Goal: Task Accomplishment & Management: Complete application form

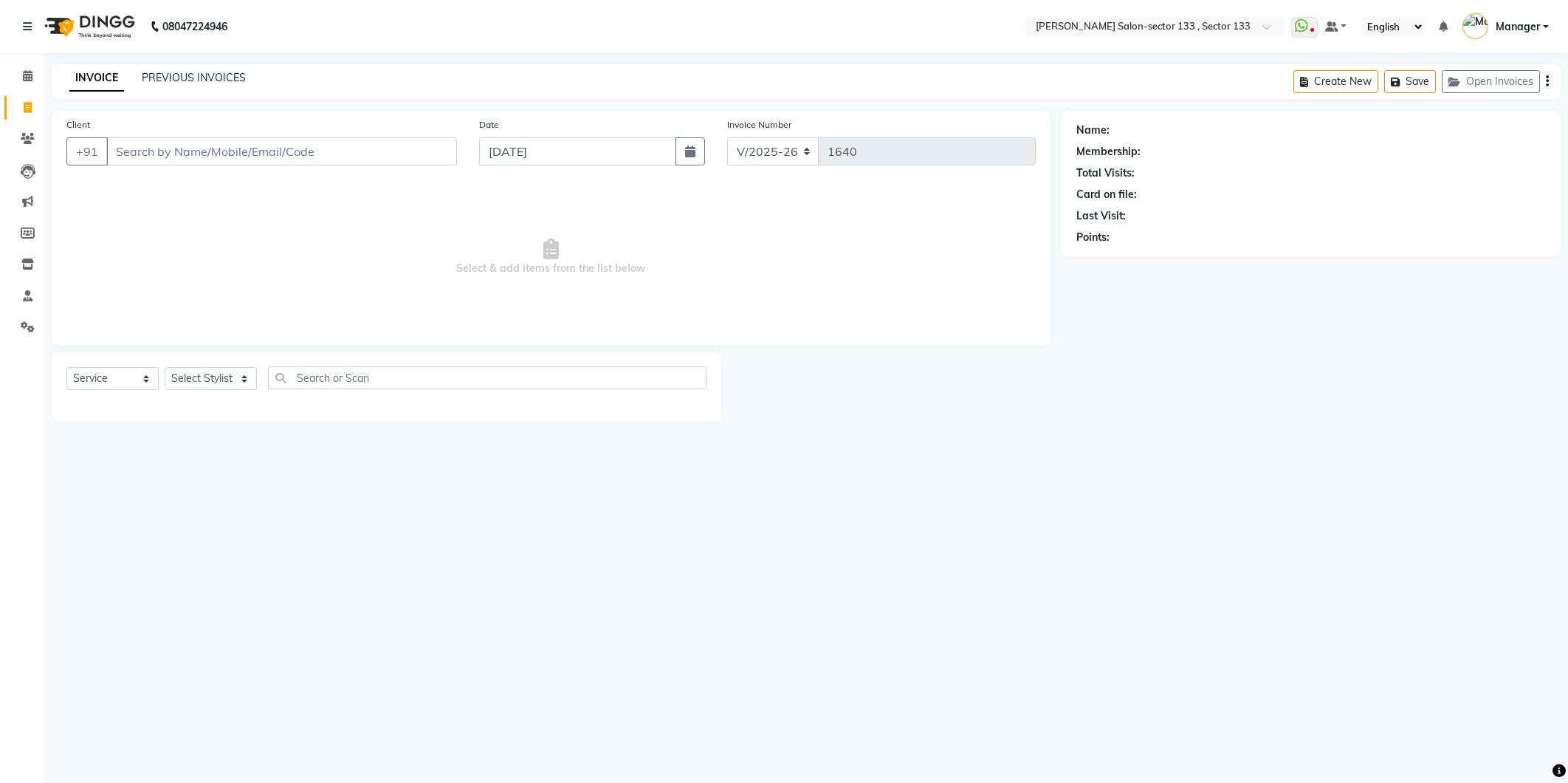
select select "8302"
select select "service"
click at [206, 381] on select "Select Stylist [PERSON_NAME] [PERSON_NAME] Manager Mehboob Owner id Pradeep [PE…" at bounding box center [211, 378] width 92 height 23
click at [165, 368] on select "Select Stylist [PERSON_NAME] [PERSON_NAME] Manager Mehboob Owner id Pradeep [PE…" at bounding box center [211, 378] width 92 height 23
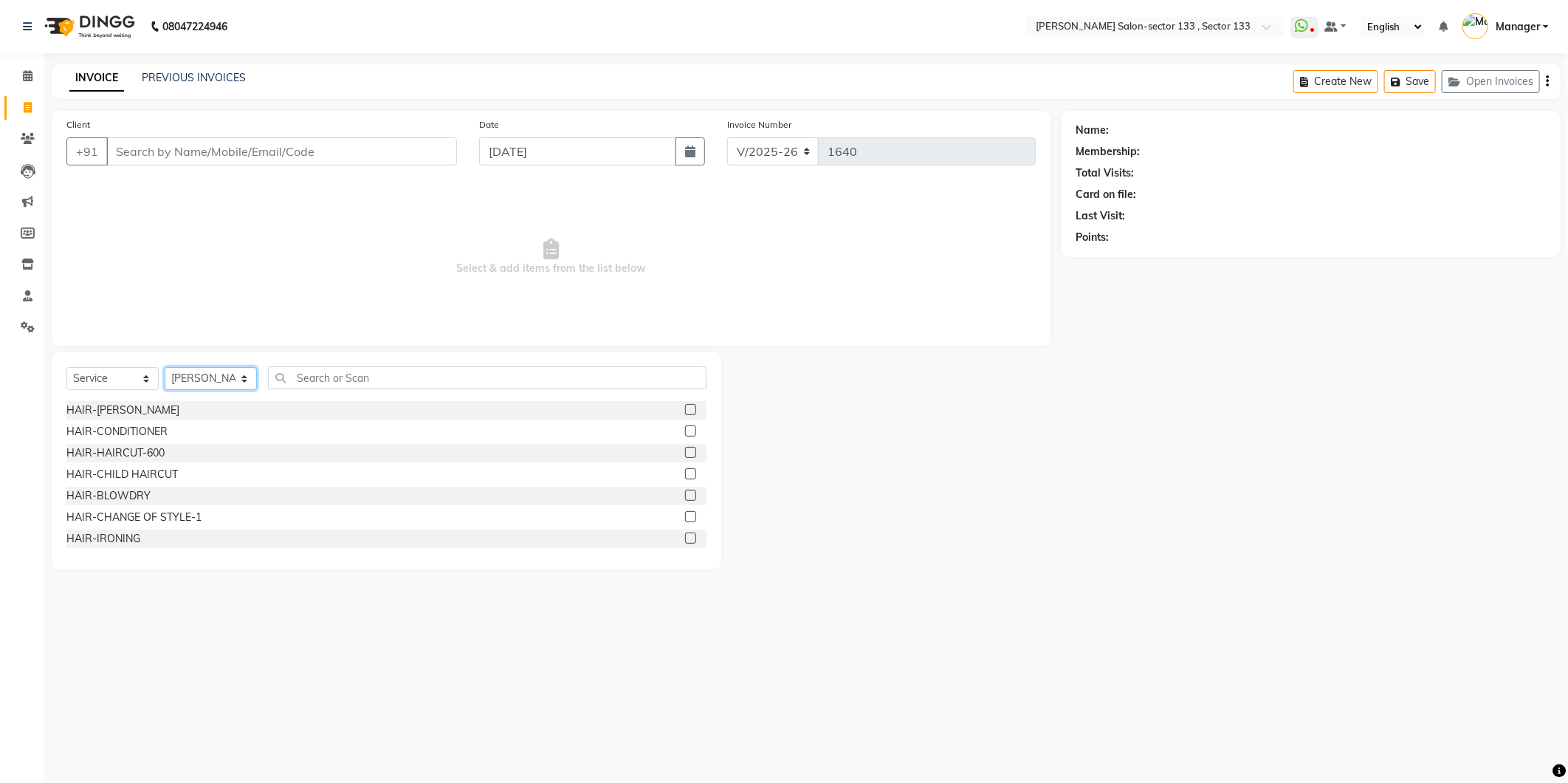
click at [200, 389] on select "Select Stylist [PERSON_NAME] [PERSON_NAME] Manager Mehboob Owner id Pradeep [PE…" at bounding box center [211, 378] width 92 height 23
select select "80277"
click at [165, 368] on select "Select Stylist [PERSON_NAME] [PERSON_NAME] Manager Mehboob Owner id Pradeep [PE…" at bounding box center [211, 378] width 92 height 23
click at [296, 381] on input "text" at bounding box center [486, 378] width 438 height 23
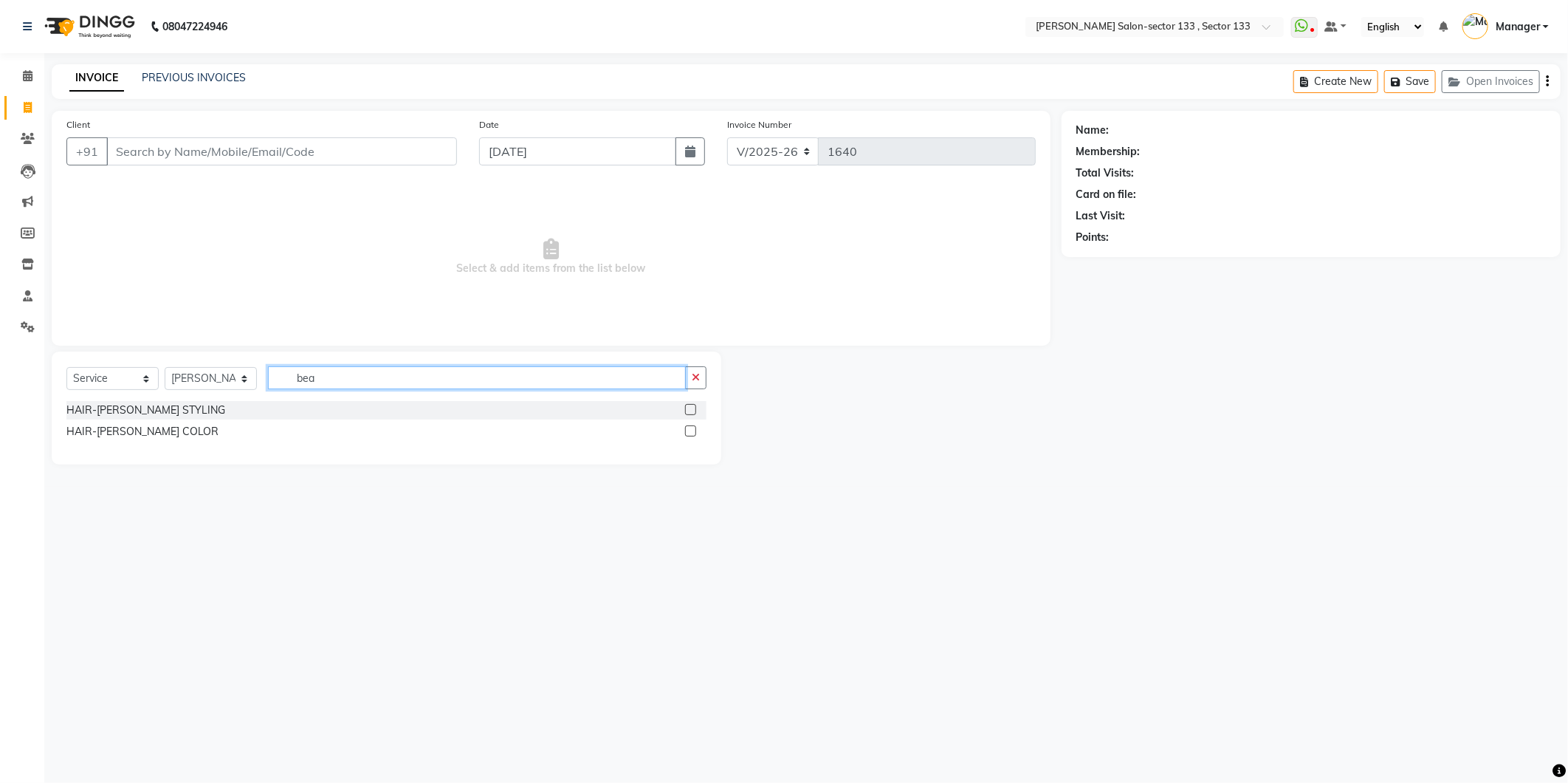
type input "bea"
click at [691, 406] on label at bounding box center [690, 408] width 11 height 11
click at [691, 406] on input "checkbox" at bounding box center [690, 410] width 10 height 10
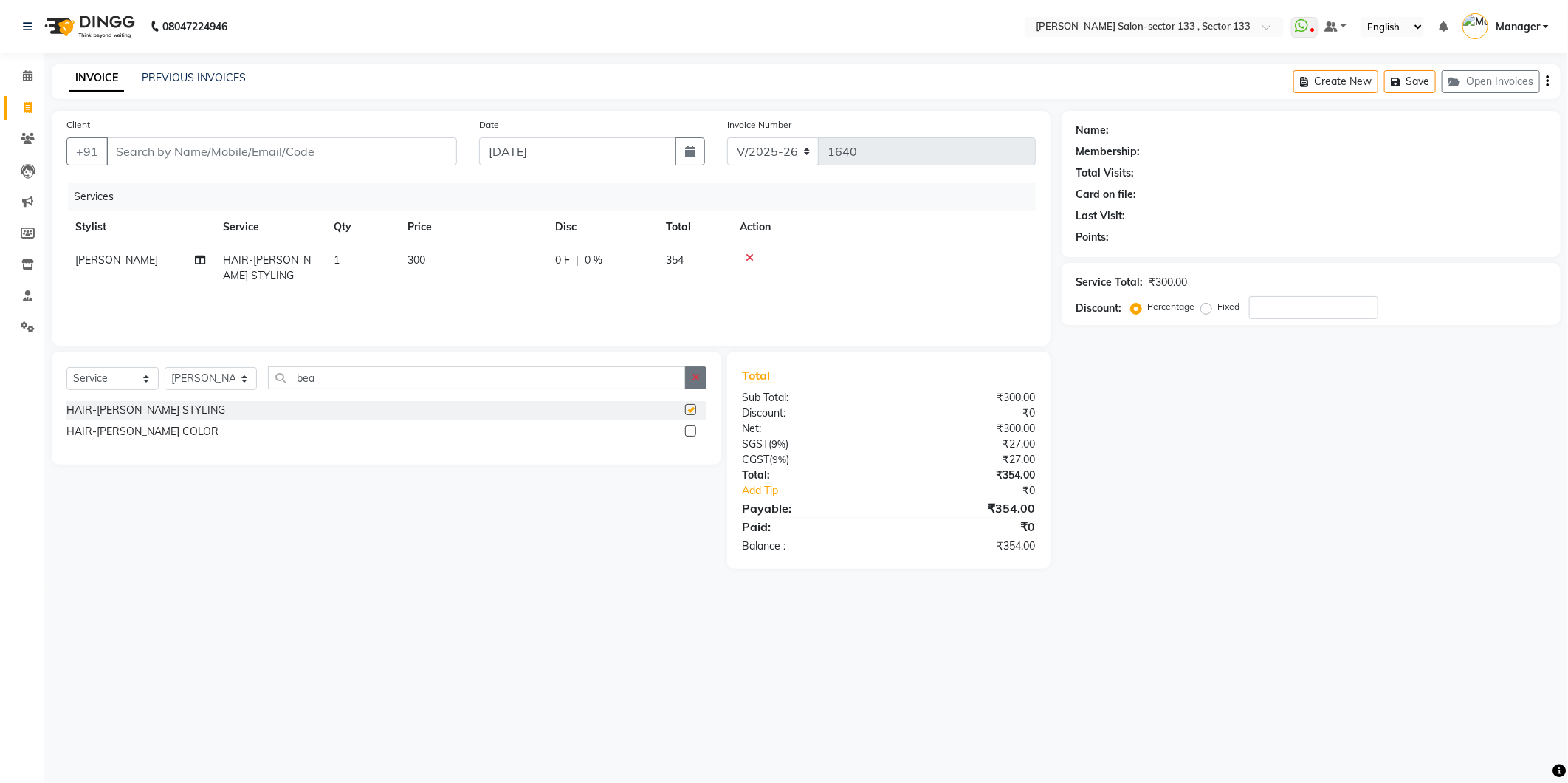
checkbox input "false"
click at [696, 385] on button "button" at bounding box center [695, 378] width 21 height 23
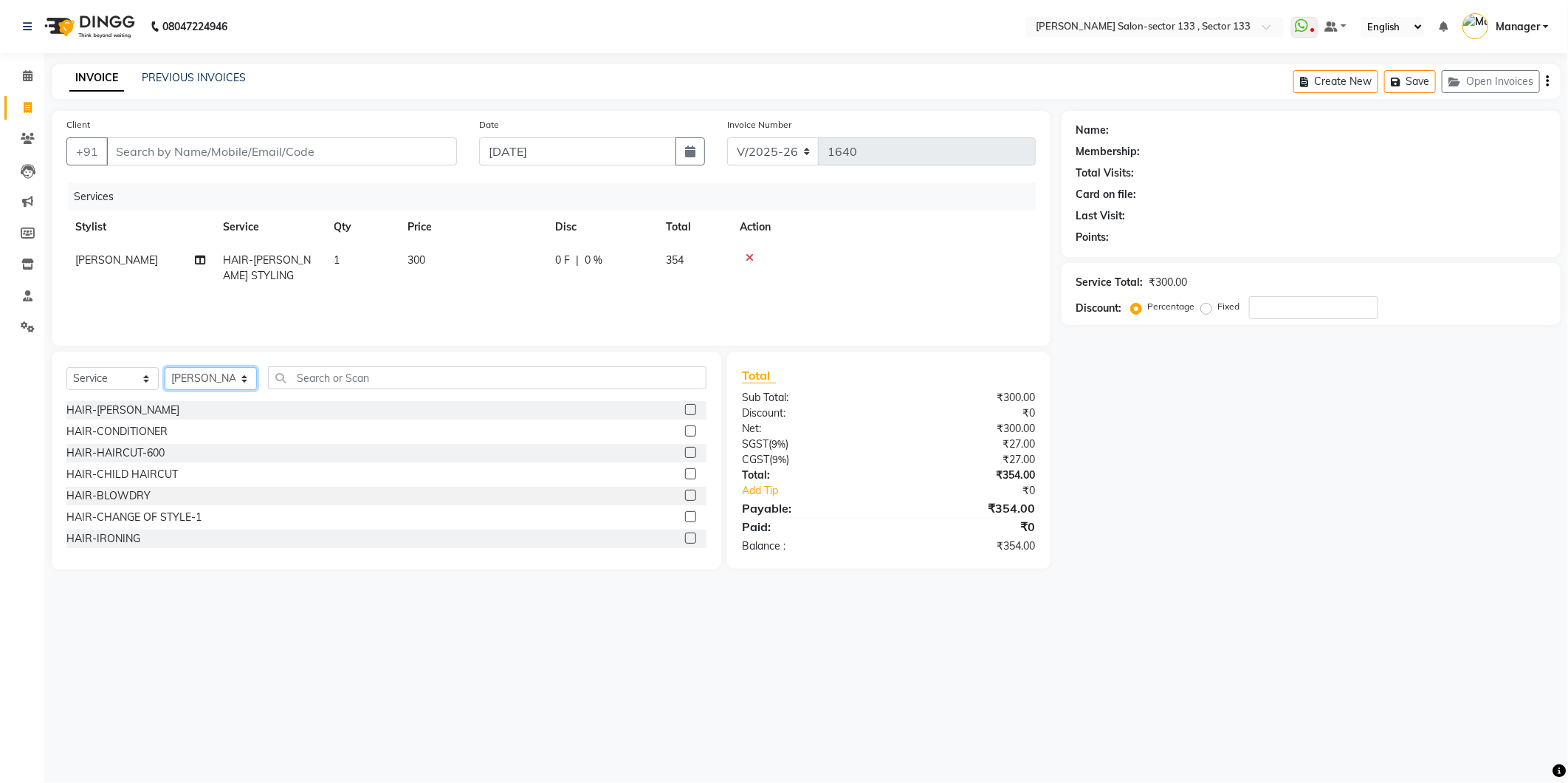
click at [194, 383] on select "Select Stylist [PERSON_NAME] [PERSON_NAME] Manager Mehboob Owner id Pradeep [PE…" at bounding box center [211, 378] width 92 height 23
select select "80214"
click at [165, 368] on select "Select Stylist [PERSON_NAME] [PERSON_NAME] Manager Mehboob Owner id Pradeep [PE…" at bounding box center [211, 378] width 92 height 23
click at [310, 387] on input "text" at bounding box center [486, 378] width 438 height 23
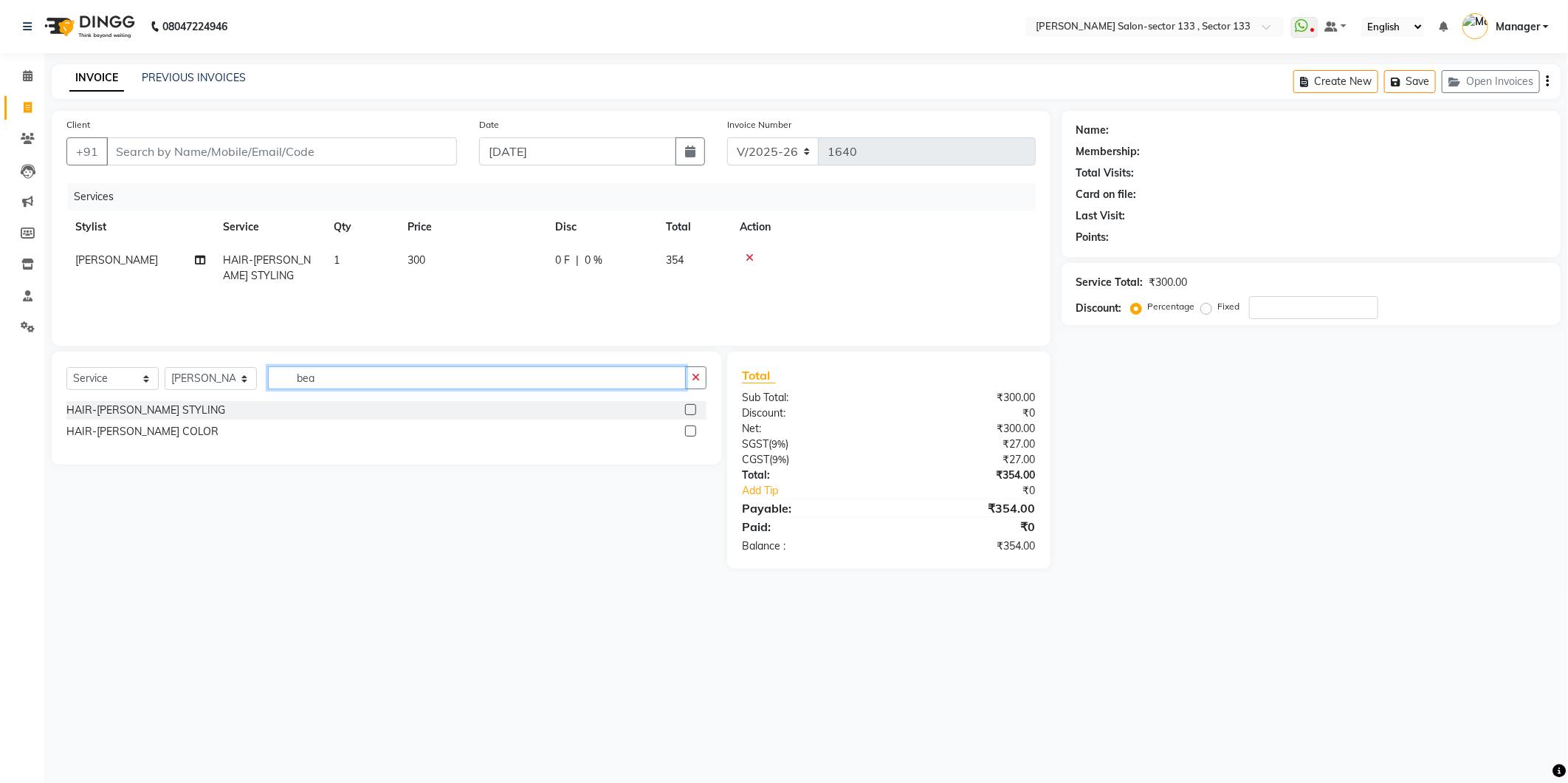
type input "bea"
click at [689, 411] on label at bounding box center [690, 408] width 11 height 11
click at [689, 411] on input "checkbox" at bounding box center [690, 410] width 10 height 10
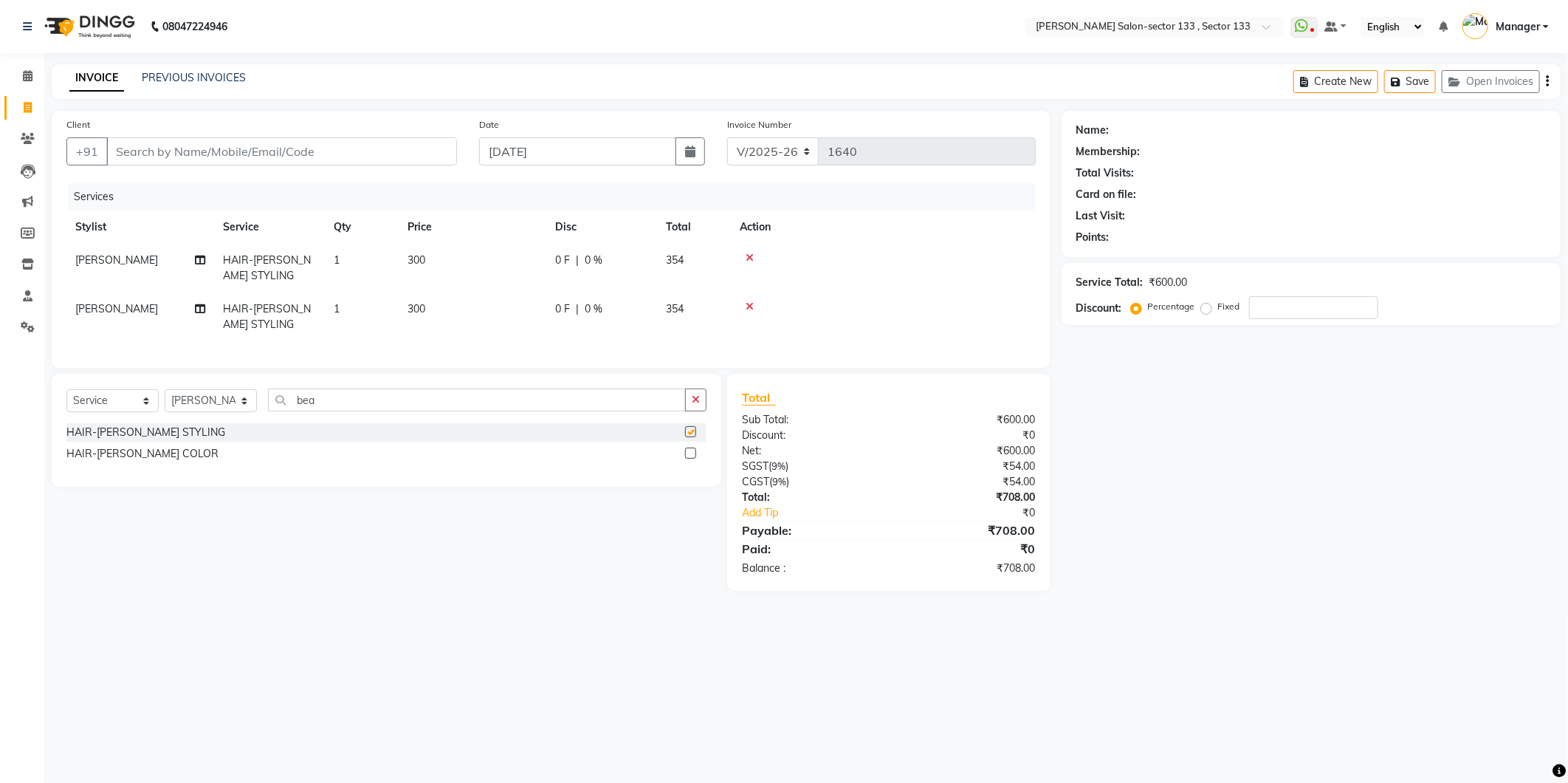
checkbox input "false"
click at [689, 411] on button "button" at bounding box center [695, 399] width 21 height 23
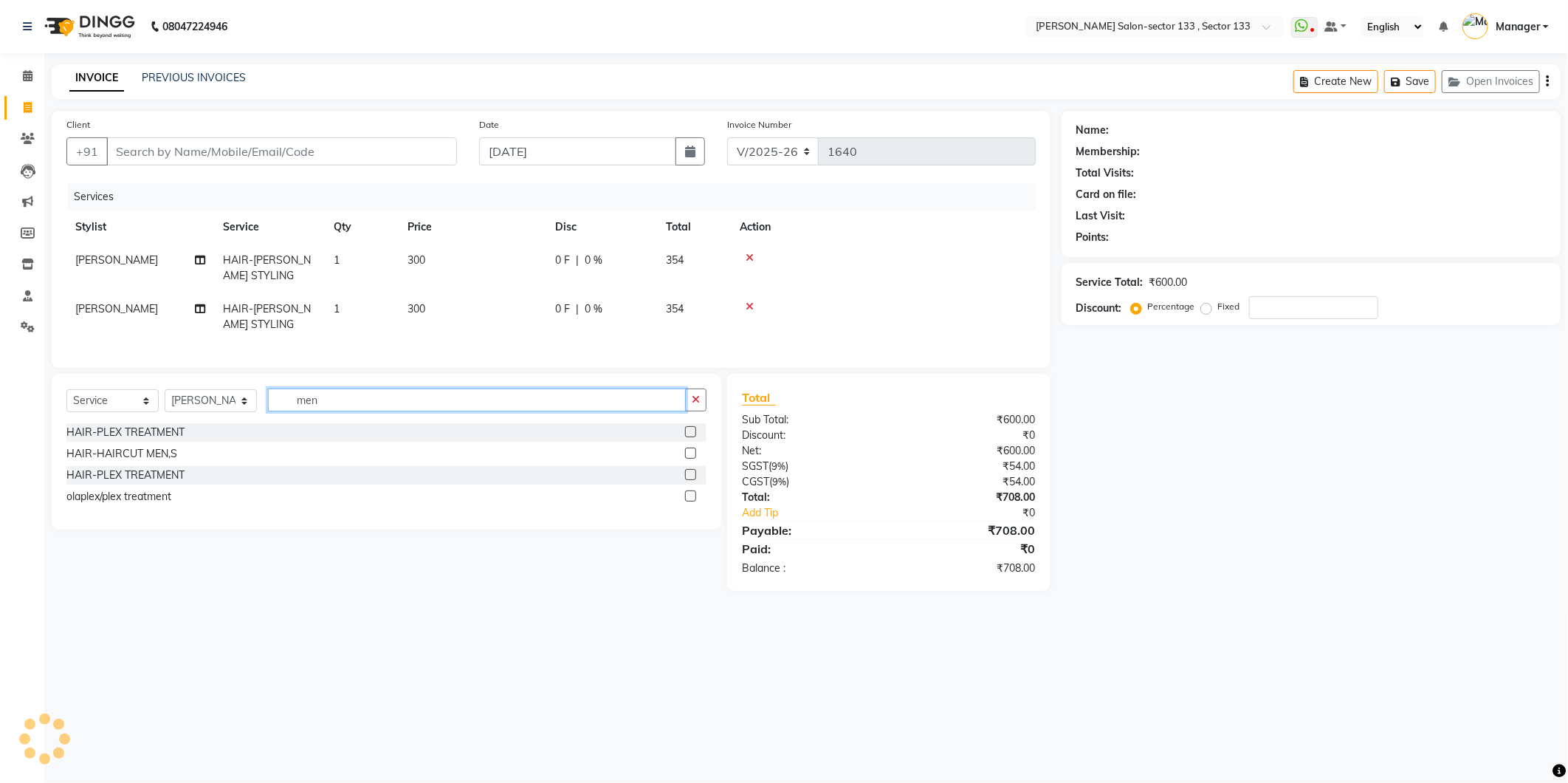
type input "men"
click at [692, 458] on label at bounding box center [690, 452] width 11 height 11
click at [692, 458] on input "checkbox" at bounding box center [690, 453] width 10 height 10
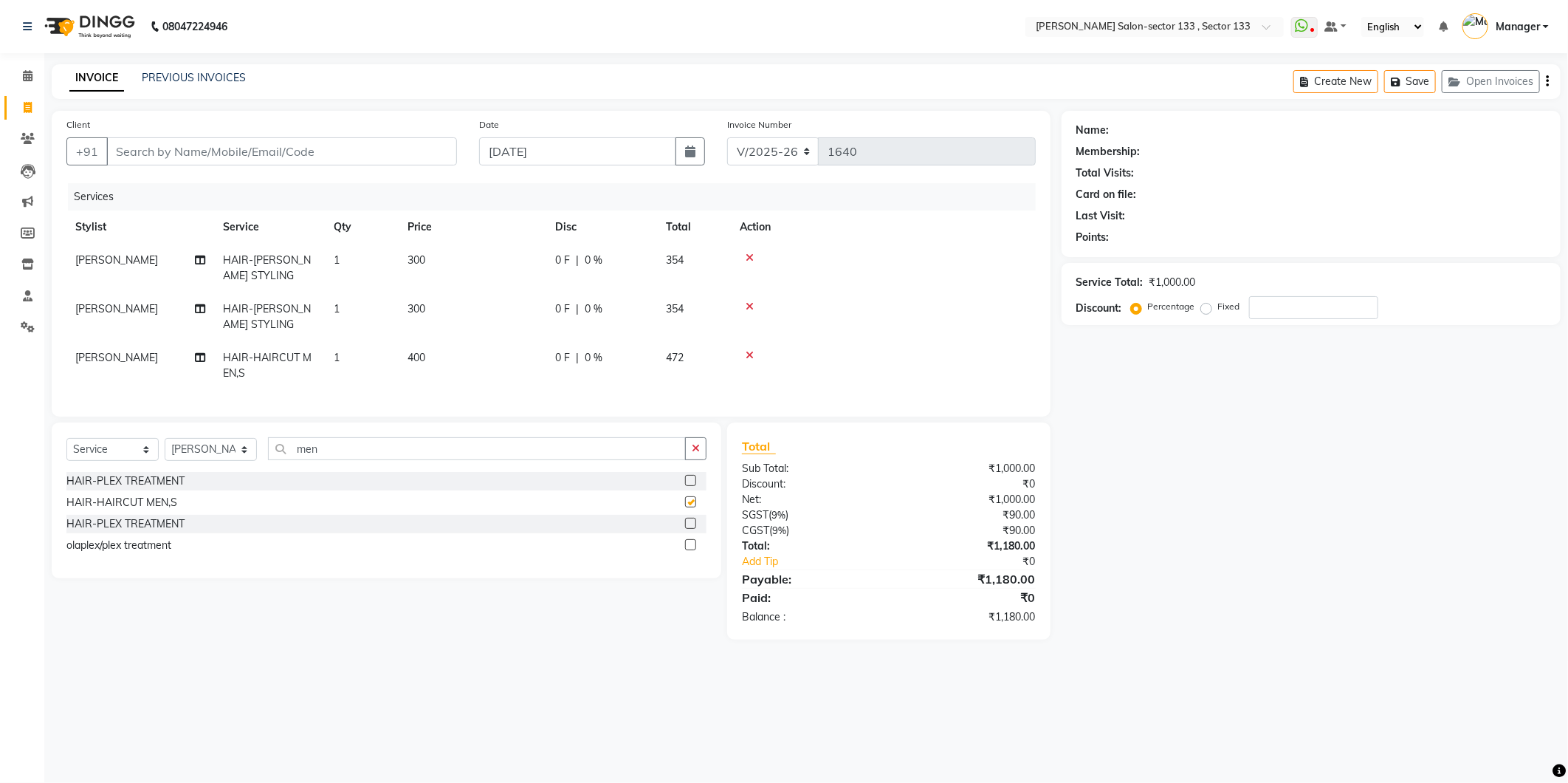
checkbox input "false"
click at [311, 152] on input "Client" at bounding box center [281, 151] width 351 height 28
type input "9"
type input "0"
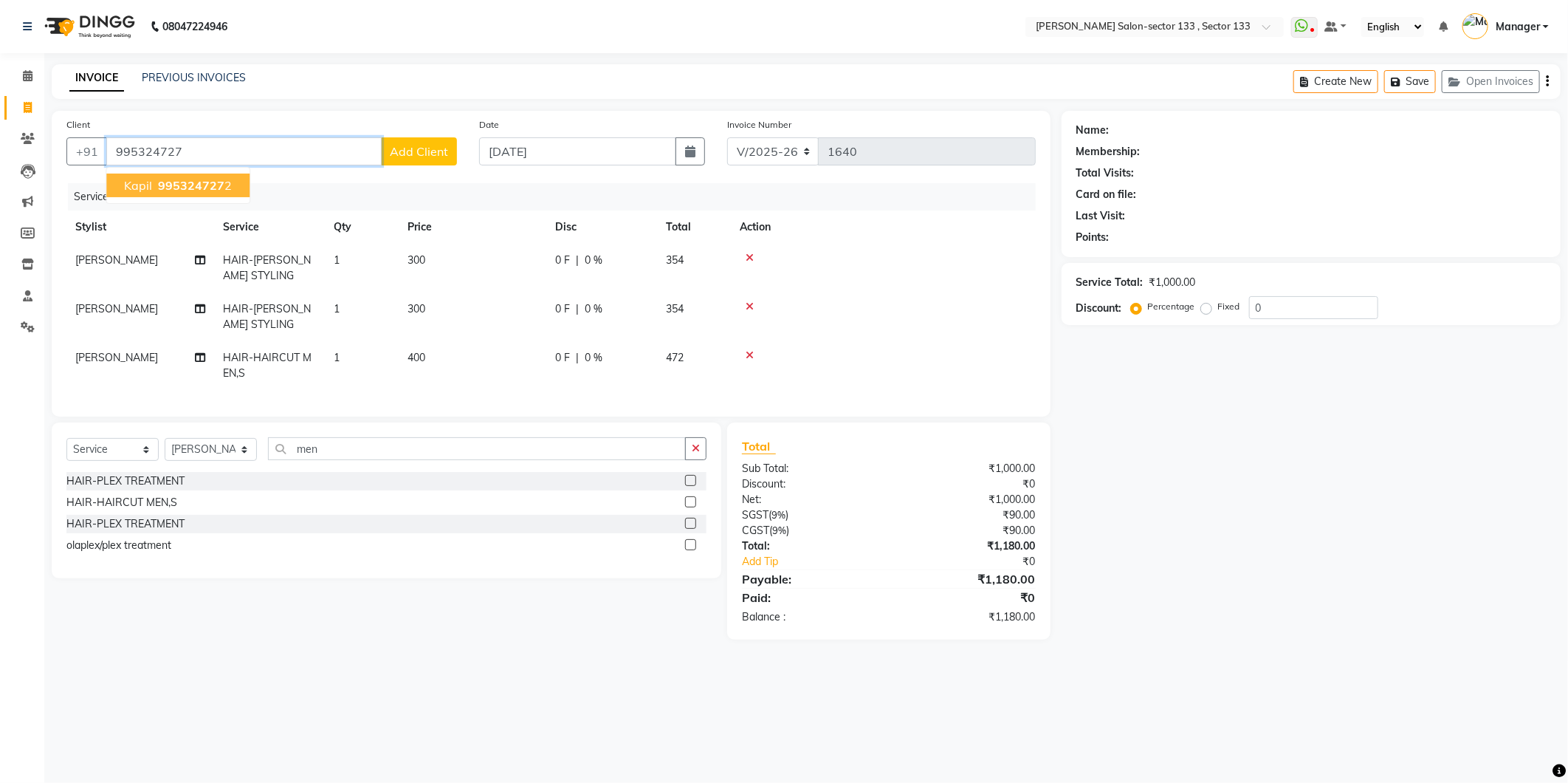
click at [148, 174] on button "kapil 995324727 2" at bounding box center [177, 186] width 143 height 24
type input "9953247272"
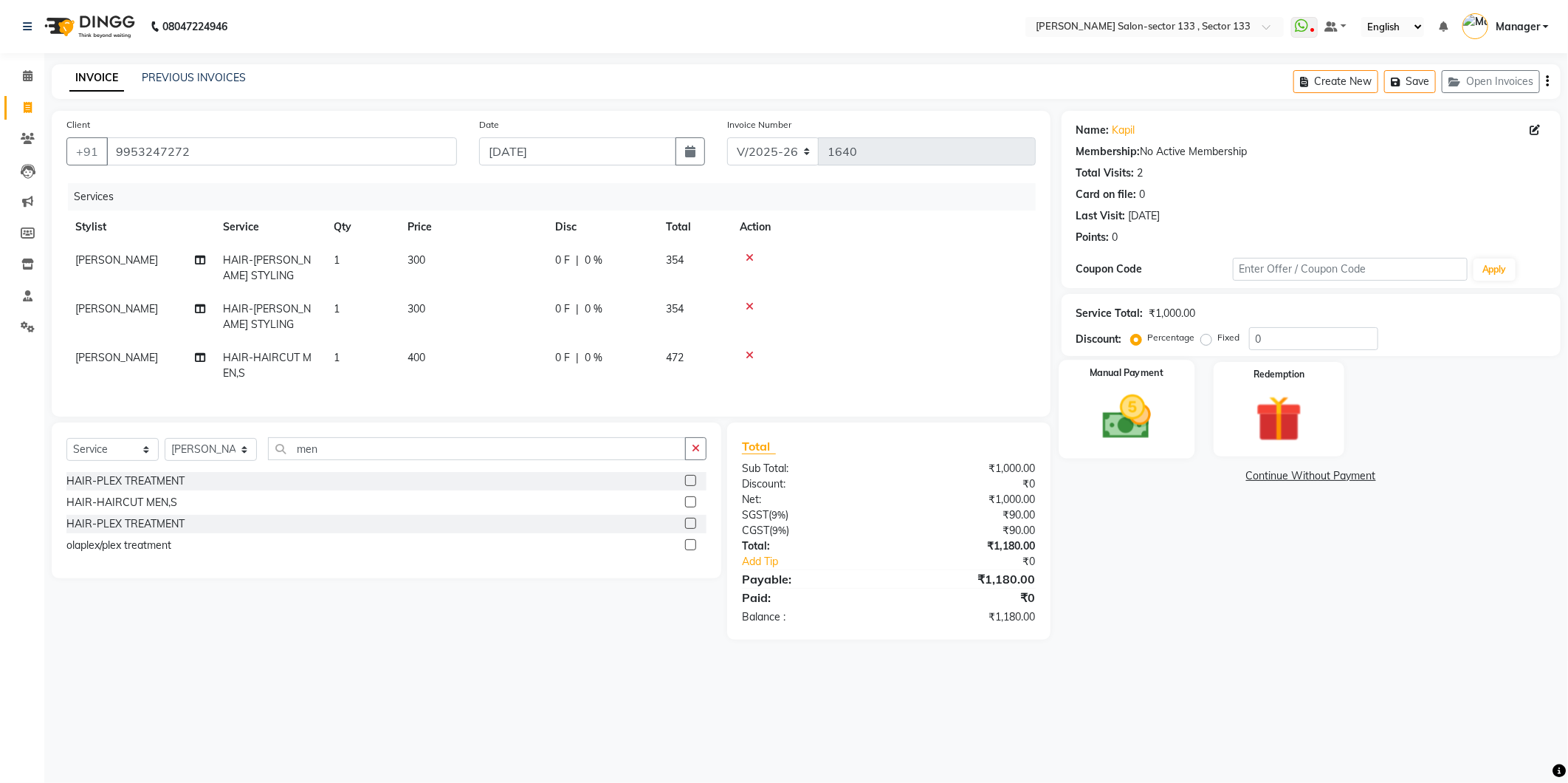
click at [1163, 448] on div "Manual Payment" at bounding box center [1127, 408] width 136 height 98
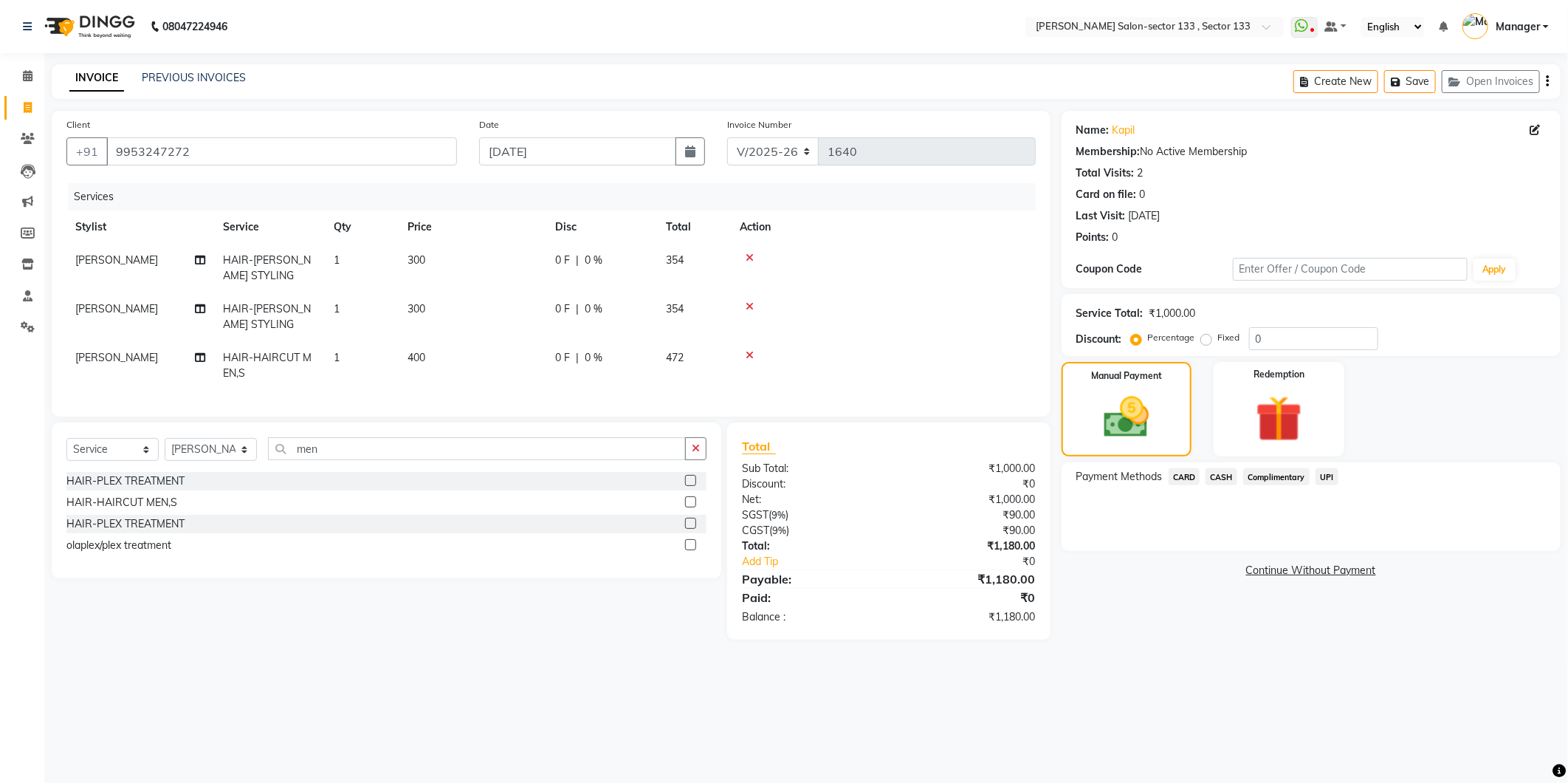
click at [1330, 473] on span "UPI" at bounding box center [1326, 476] width 23 height 17
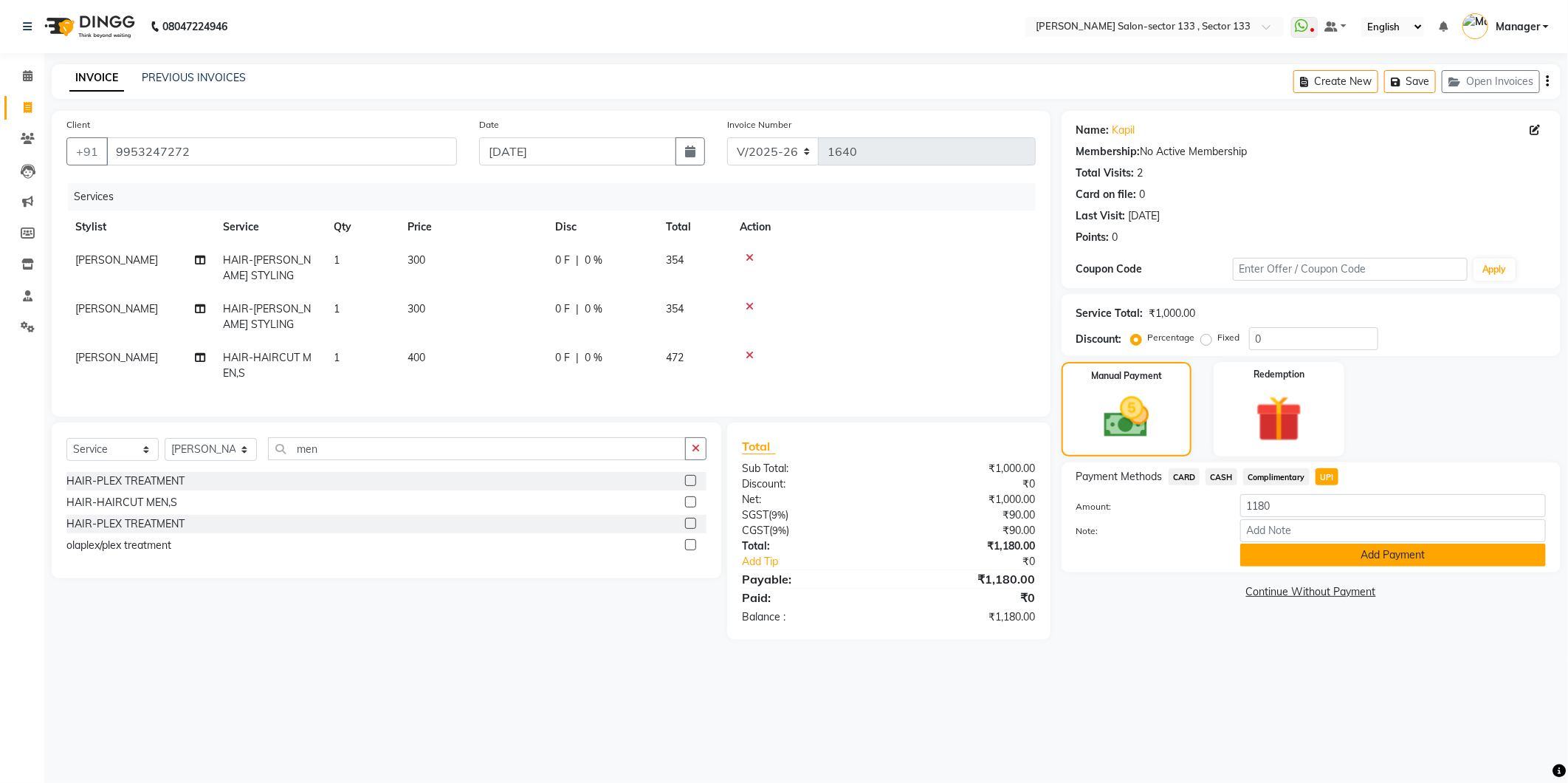
click at [1311, 558] on button "Add Payment" at bounding box center [1393, 554] width 306 height 23
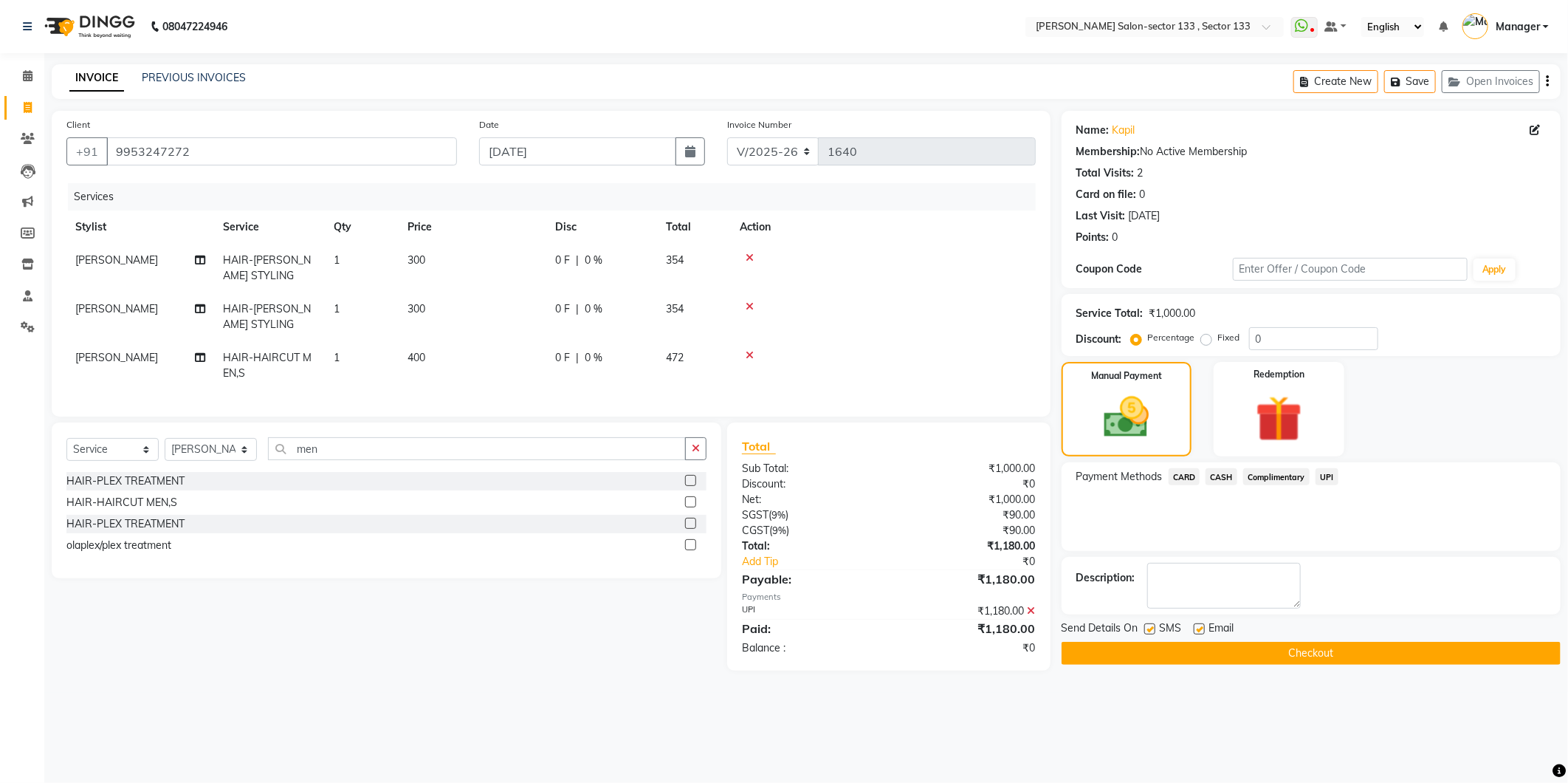
click at [1281, 644] on button "Checkout" at bounding box center [1311, 652] width 499 height 23
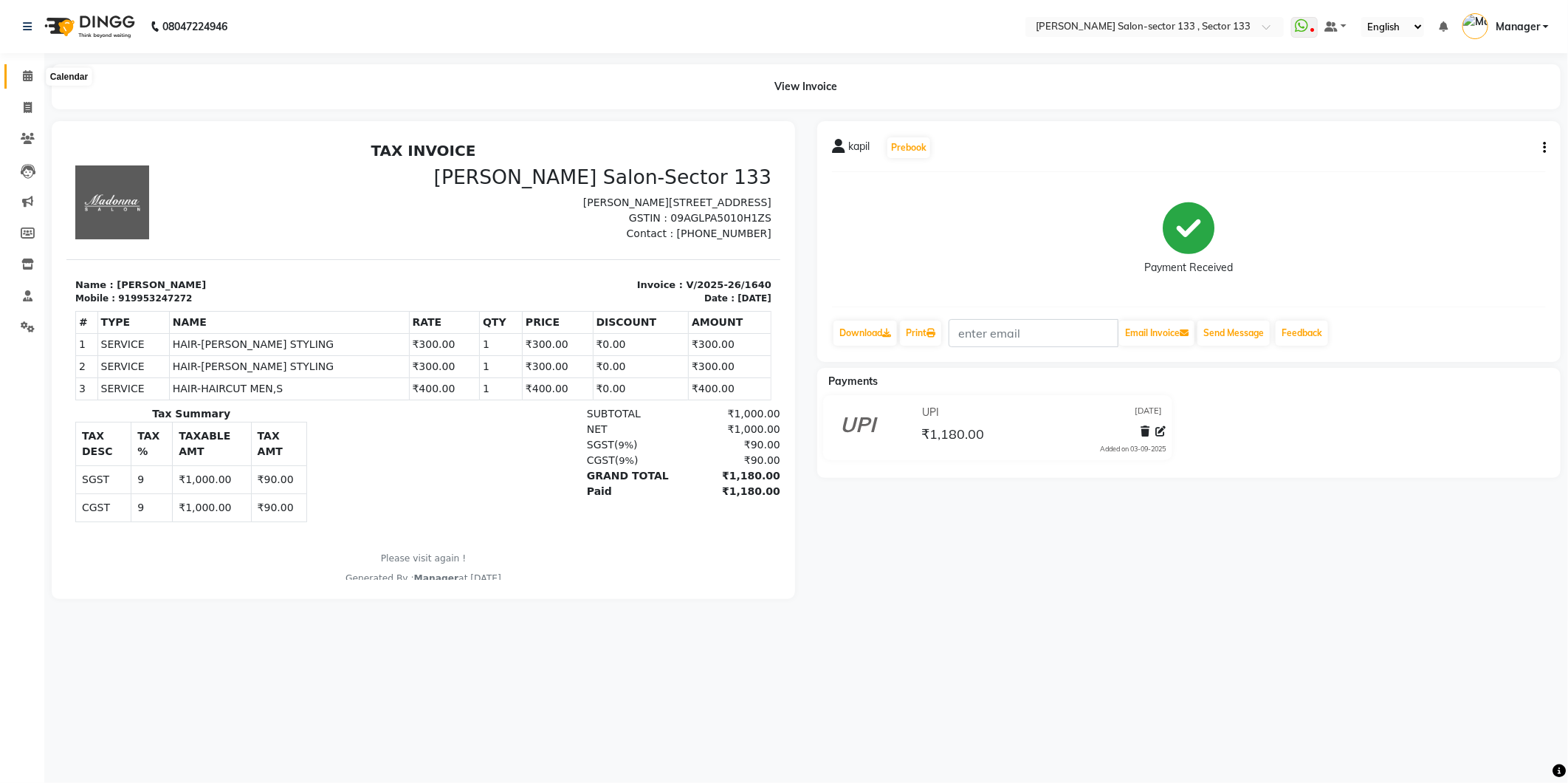
click at [28, 77] on icon at bounding box center [28, 75] width 10 height 11
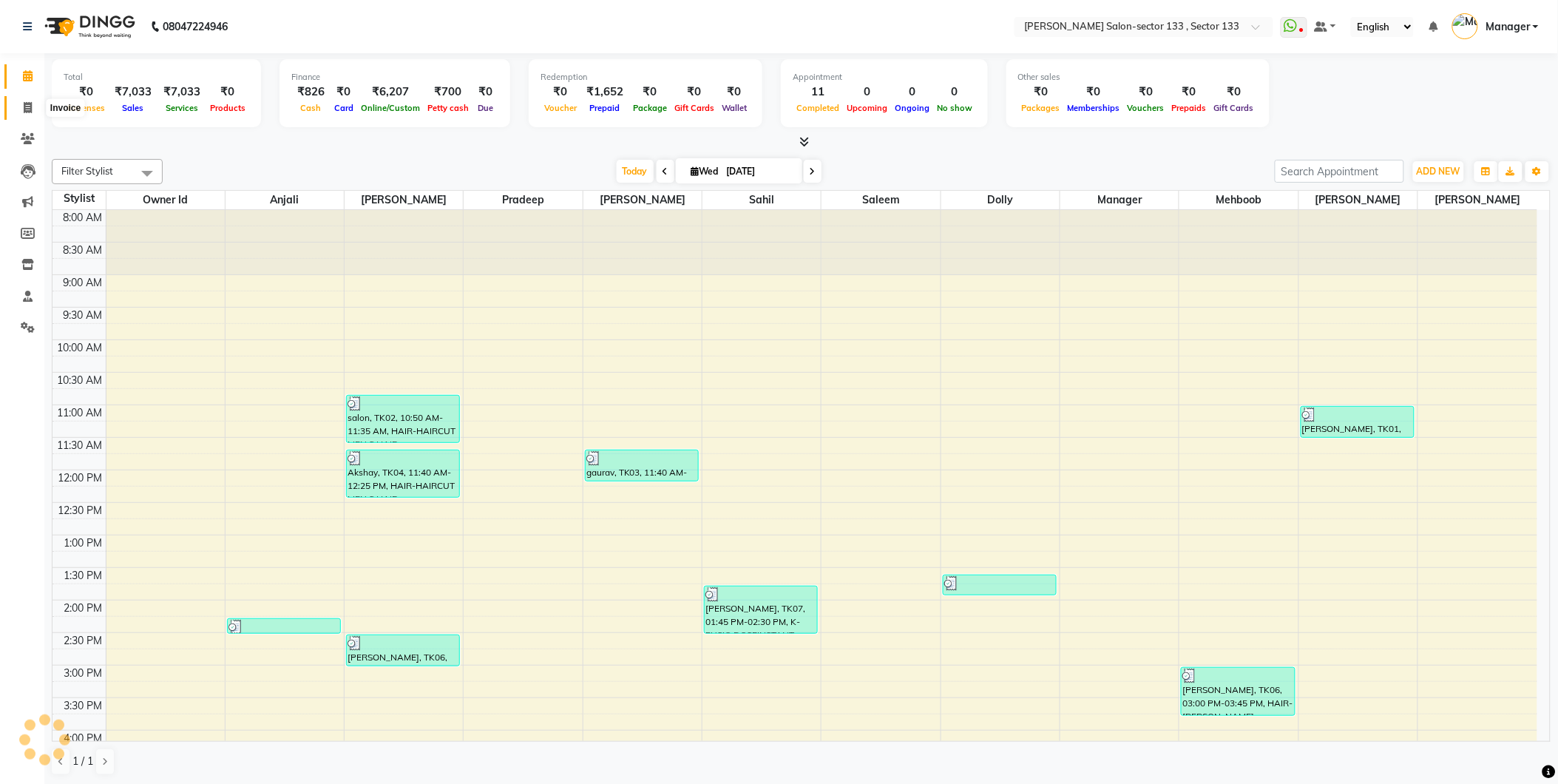
click at [24, 103] on icon at bounding box center [28, 107] width 8 height 11
select select "service"
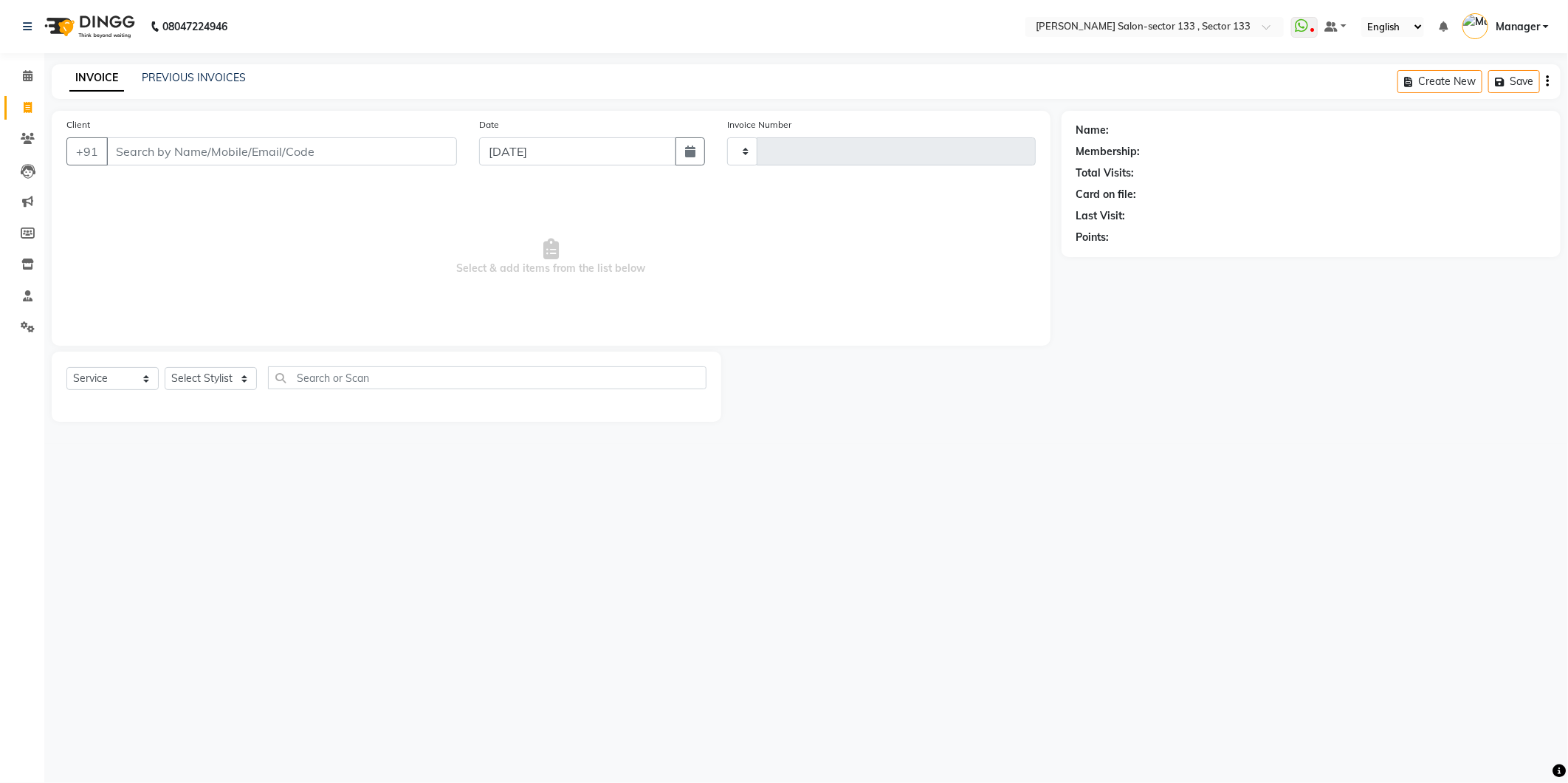
type input "1641"
select select "8302"
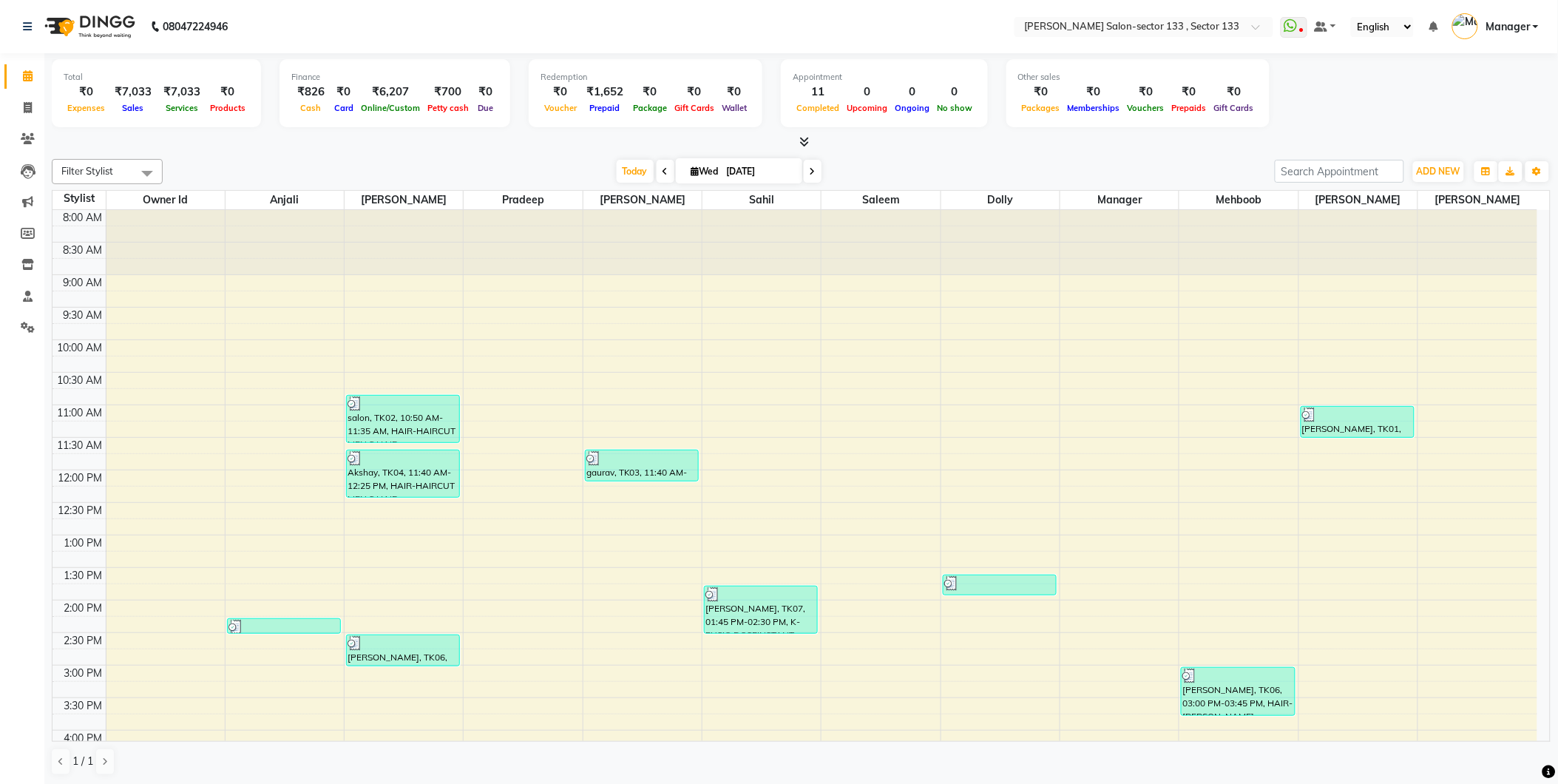
click at [219, 145] on div at bounding box center [801, 143] width 1498 height 16
click at [27, 102] on icon at bounding box center [28, 107] width 8 height 11
select select "service"
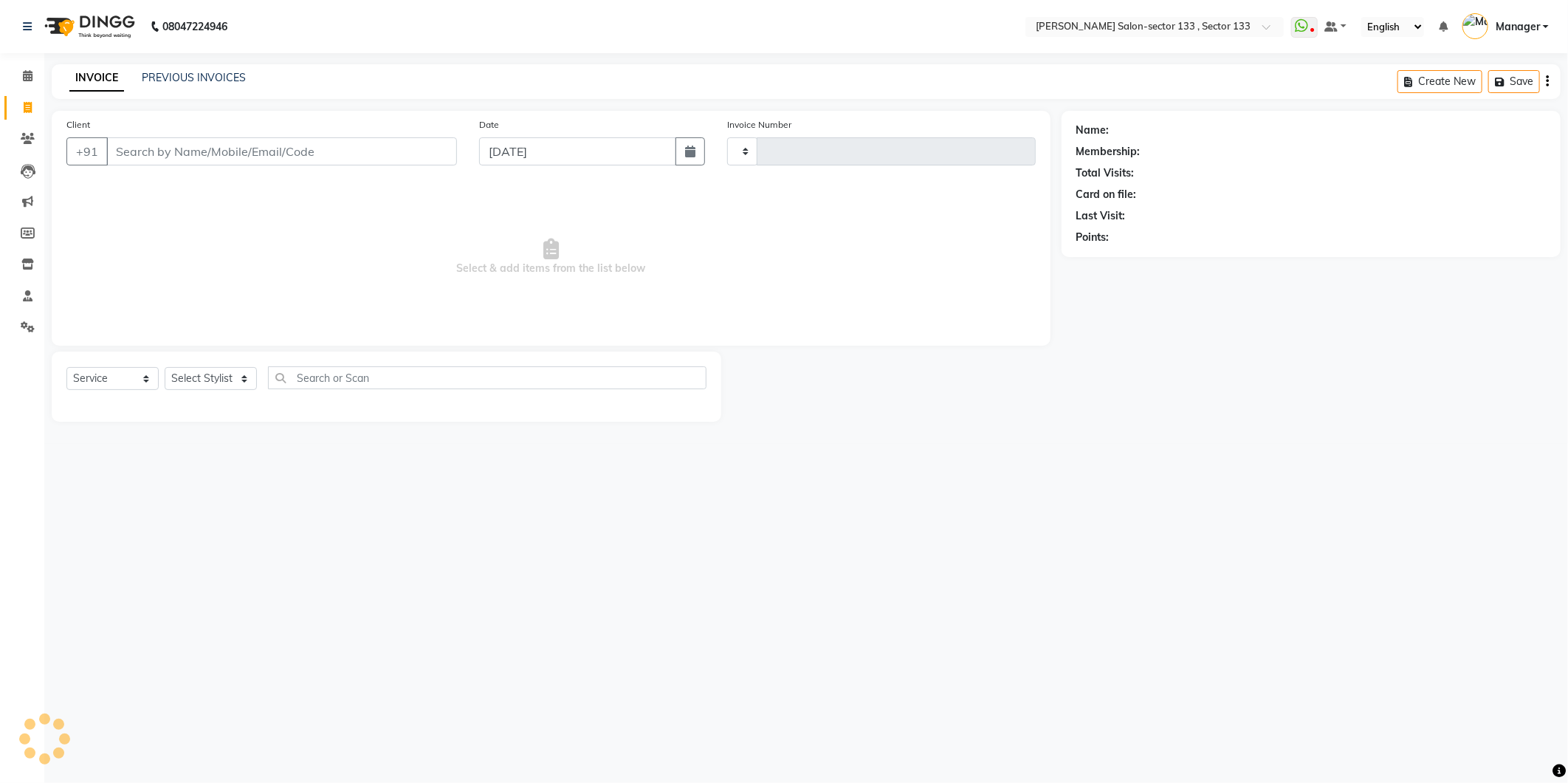
type input "1641"
select select "8302"
click at [23, 74] on icon at bounding box center [28, 75] width 10 height 11
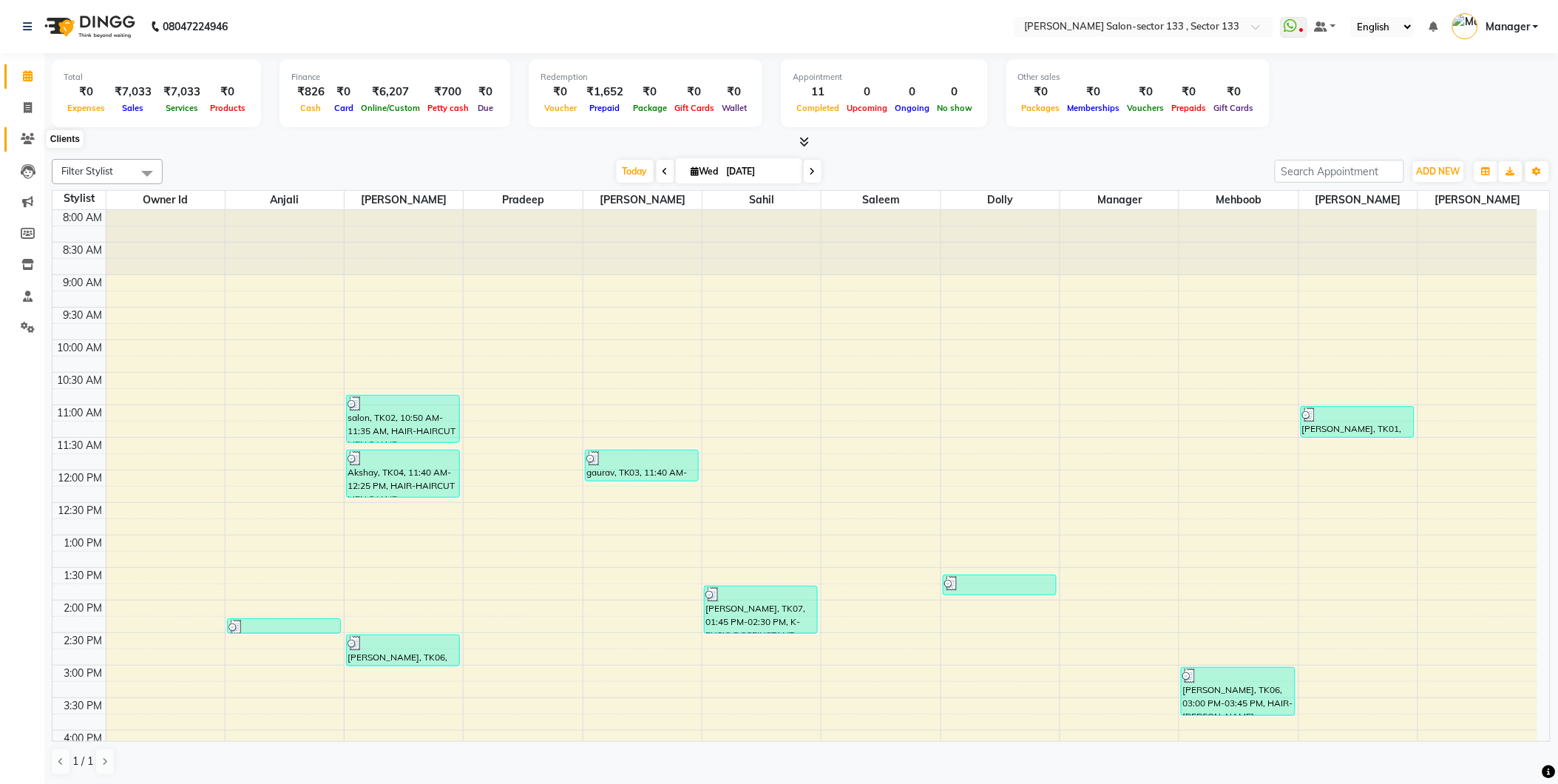
click at [28, 133] on icon at bounding box center [28, 138] width 14 height 11
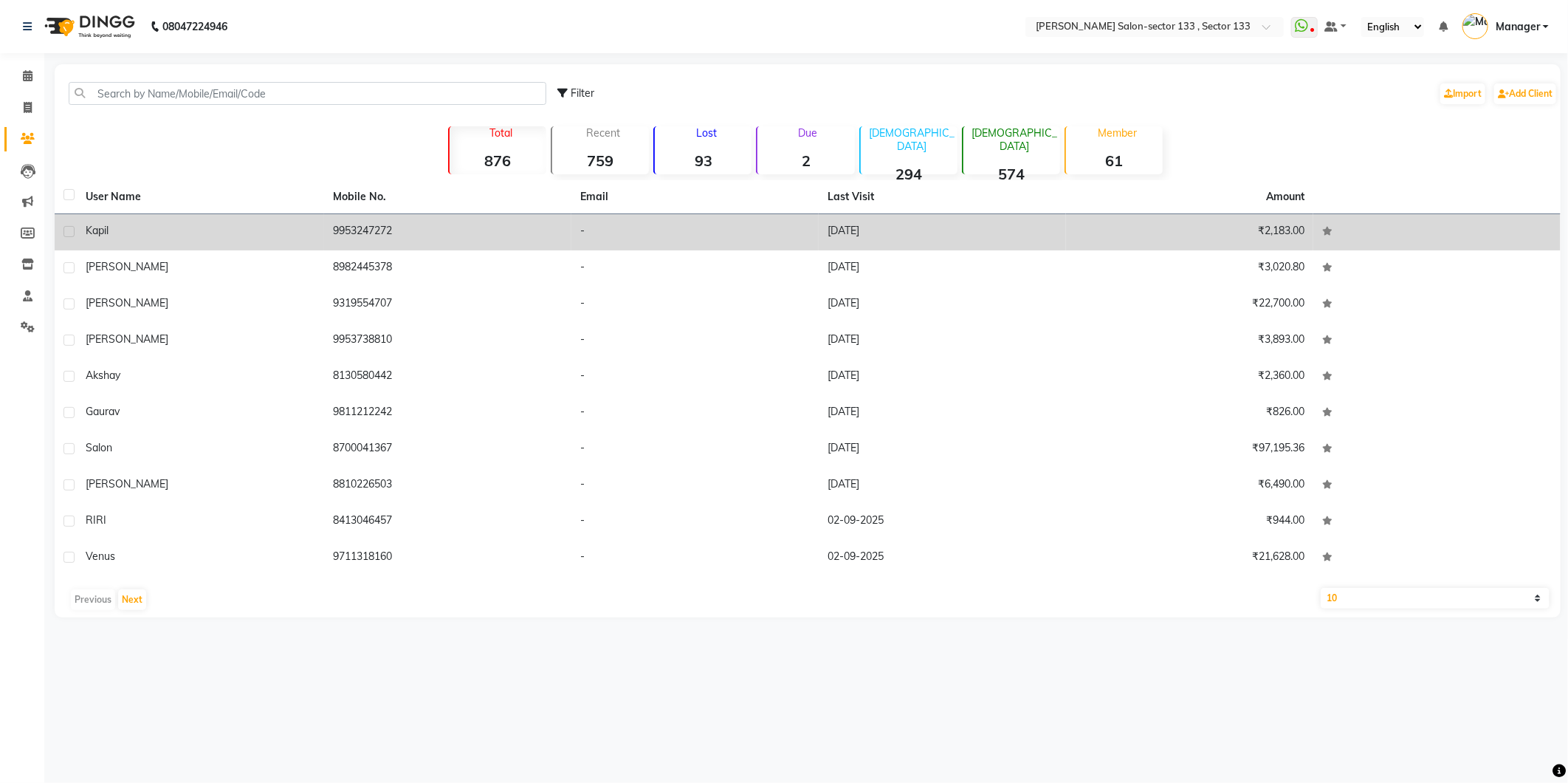
click at [101, 234] on span "kapil" at bounding box center [97, 230] width 23 height 13
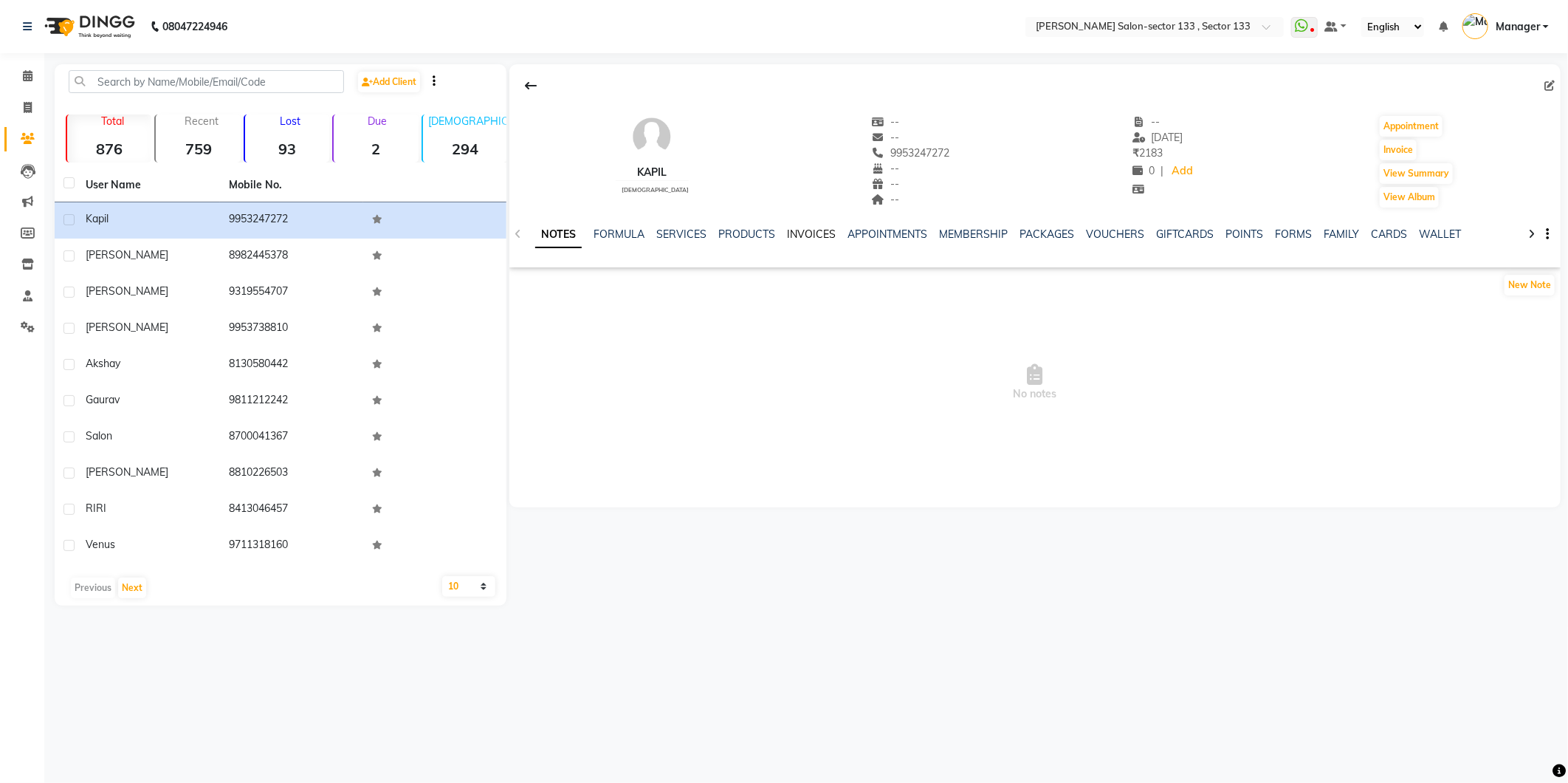
click at [796, 231] on link "INVOICES" at bounding box center [811, 234] width 49 height 13
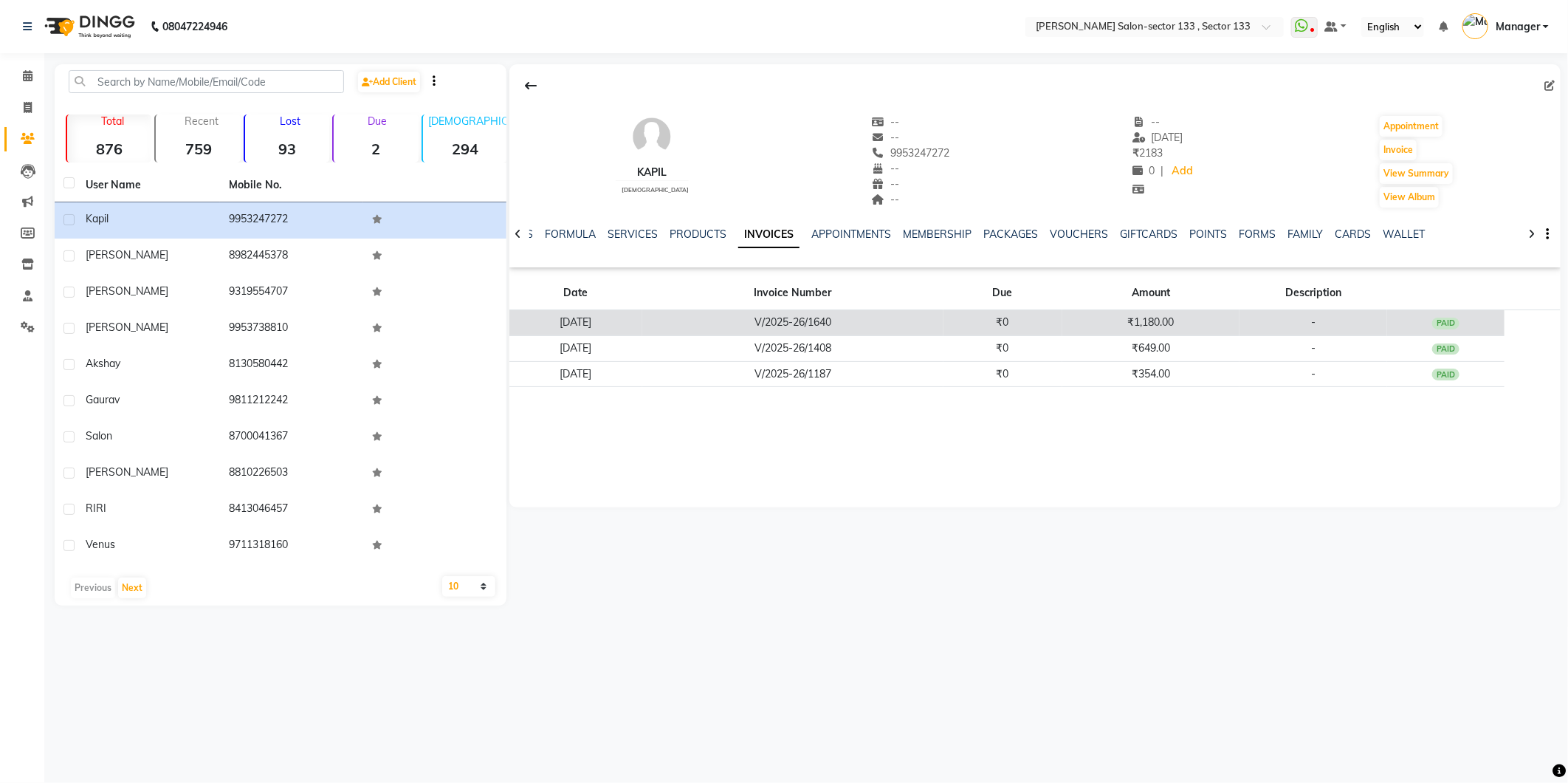
click at [860, 323] on td "V/2025-26/1640" at bounding box center [793, 323] width 302 height 26
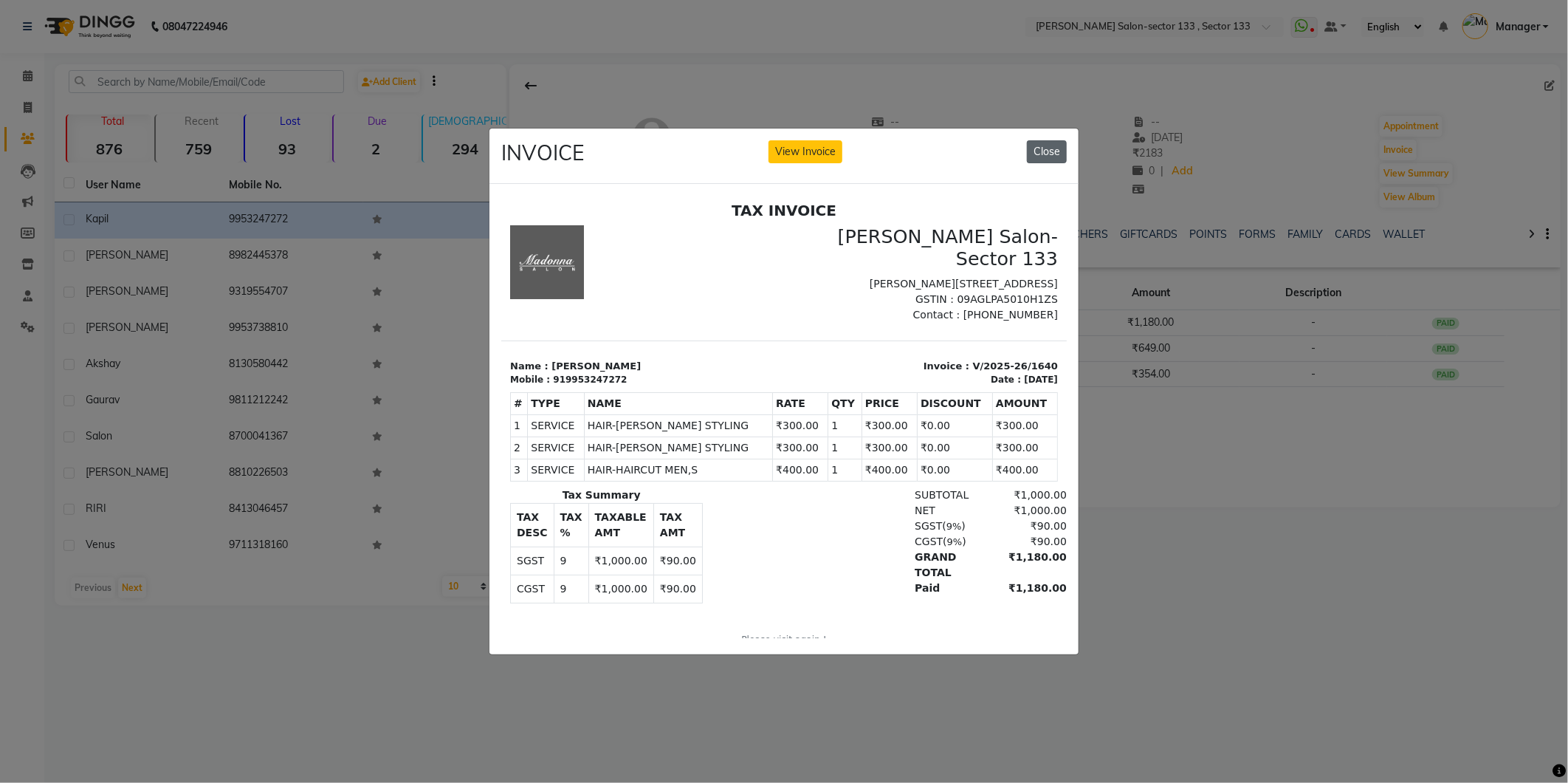
click at [1038, 143] on button "Close" at bounding box center [1047, 151] width 40 height 23
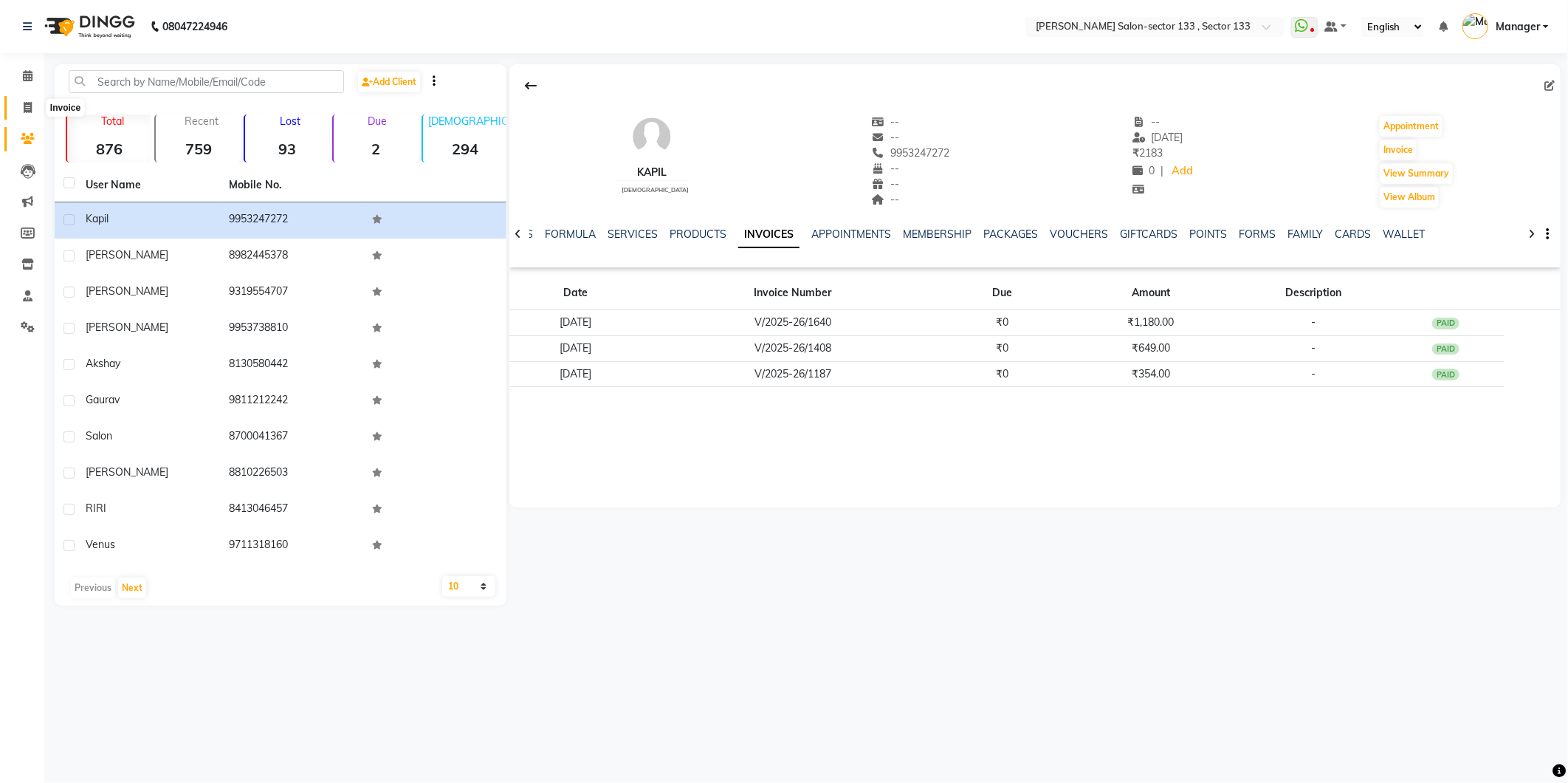
click at [21, 109] on span at bounding box center [28, 108] width 26 height 17
select select "service"
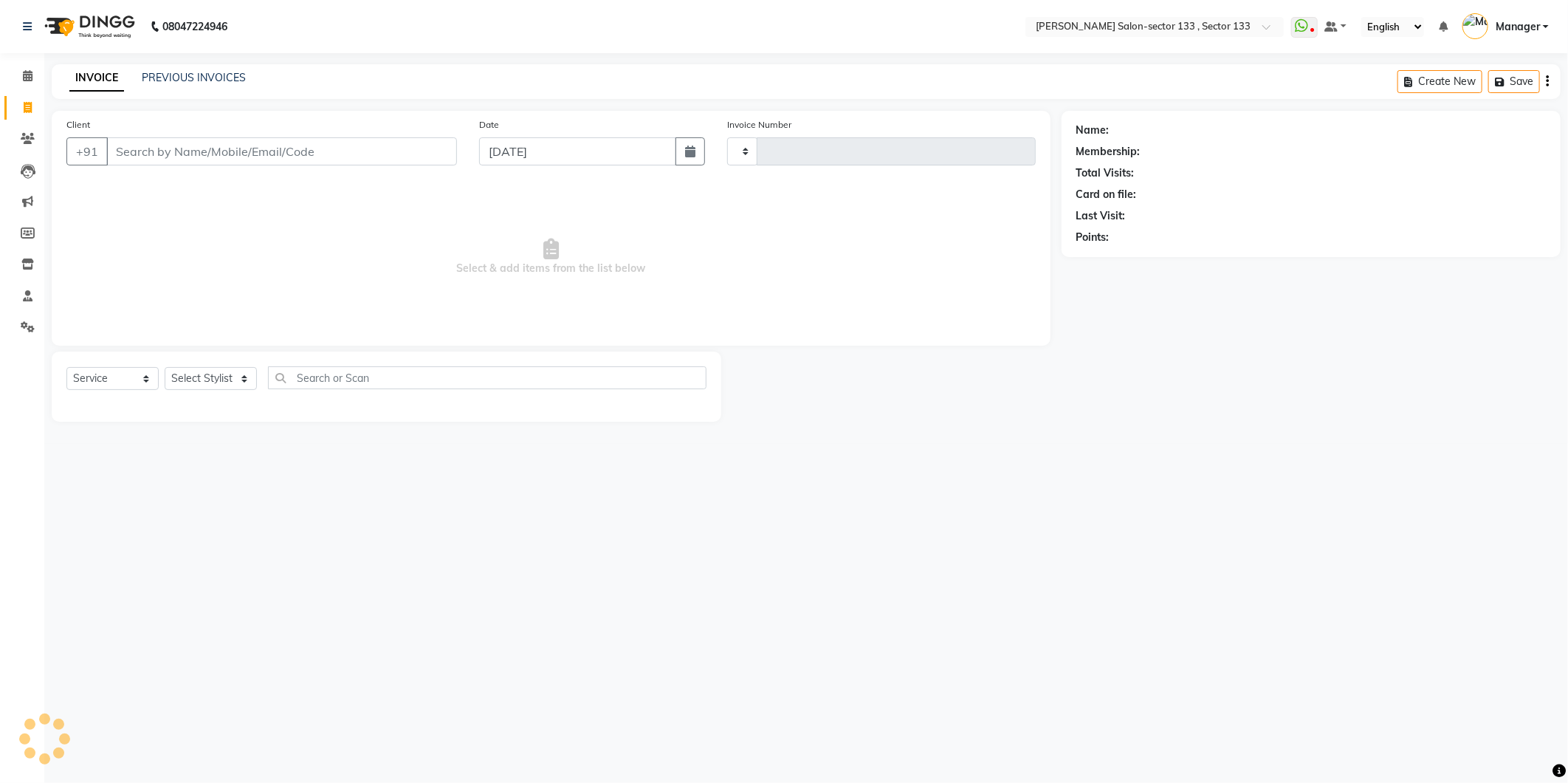
type input "1641"
select select "8302"
